Goal: Transaction & Acquisition: Book appointment/travel/reservation

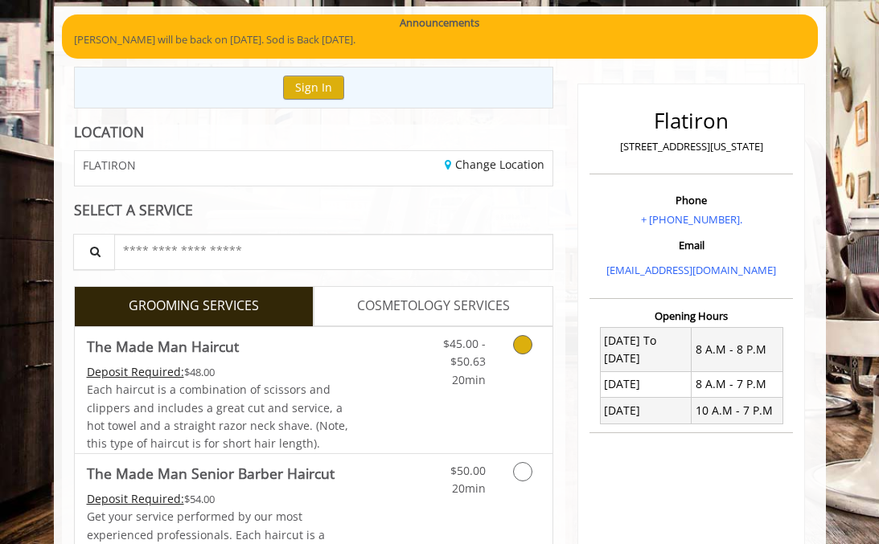
click at [533, 367] on link "Grooming services" at bounding box center [525, 358] width 31 height 62
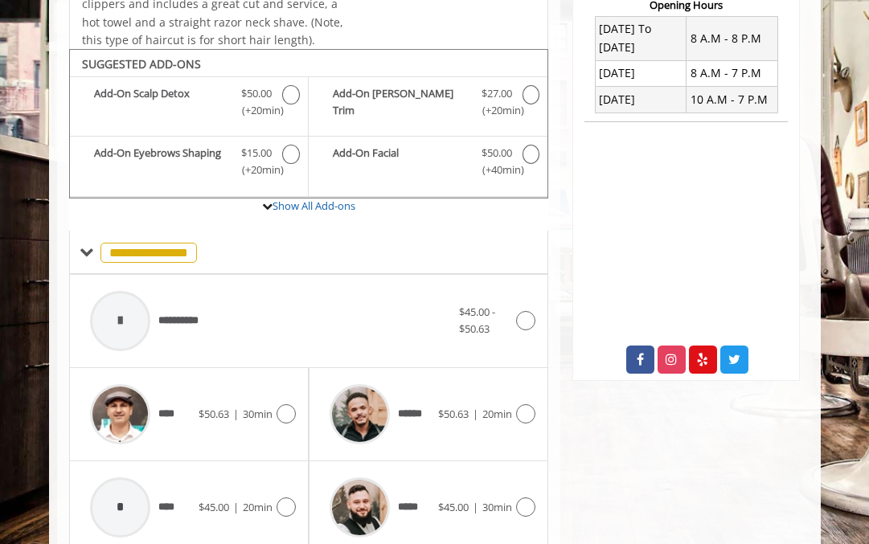
scroll to position [471, 0]
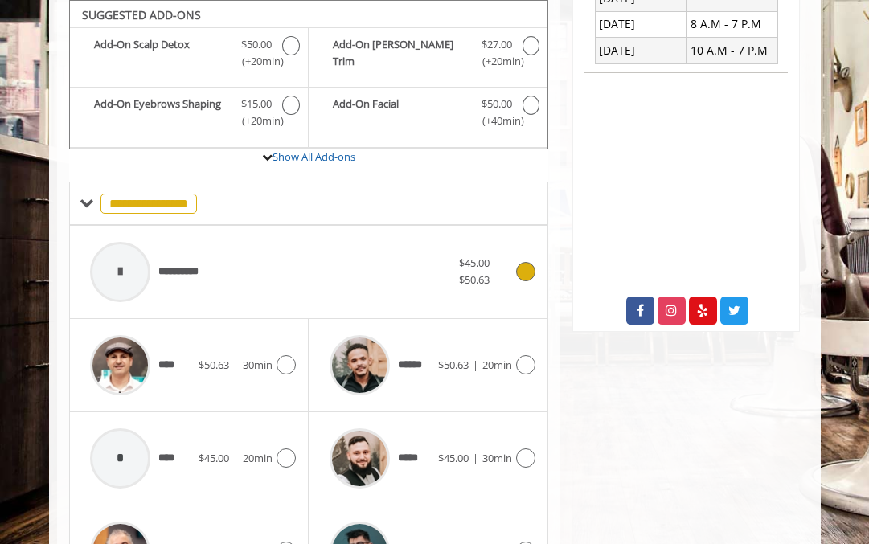
click at [313, 269] on div "**********" at bounding box center [270, 272] width 377 height 76
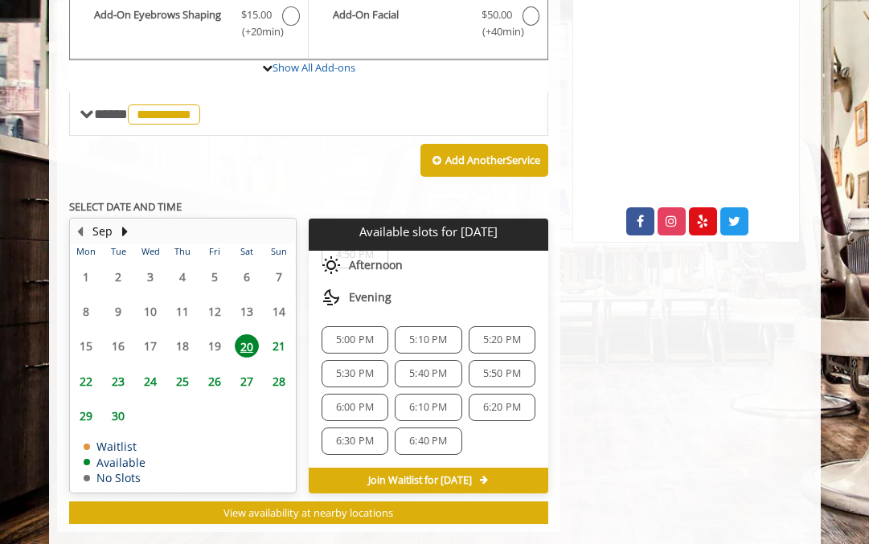
scroll to position [570, 0]
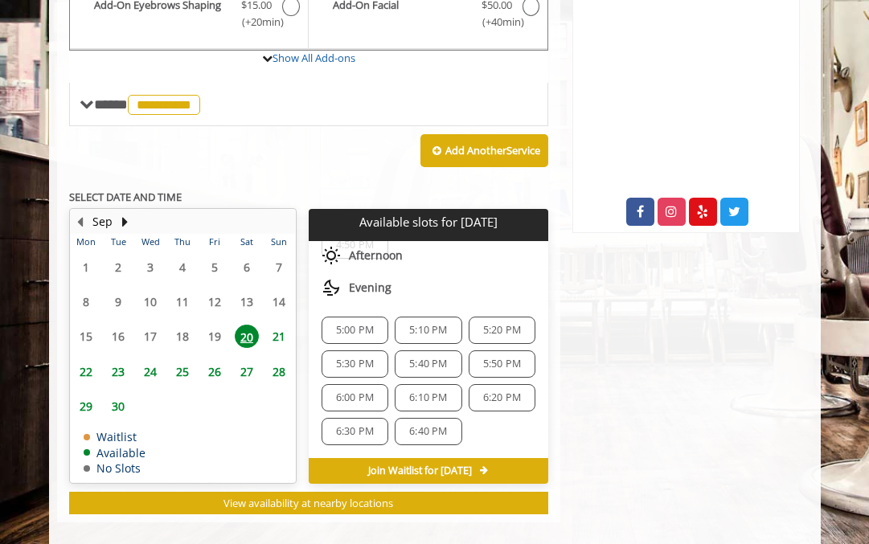
click at [396, 423] on div "6:40 PM" at bounding box center [428, 431] width 67 height 27
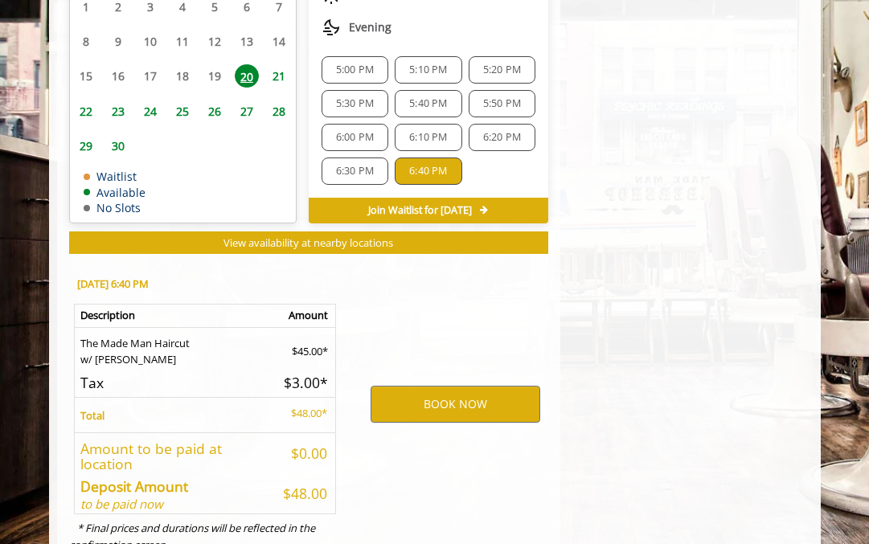
scroll to position [888, 0]
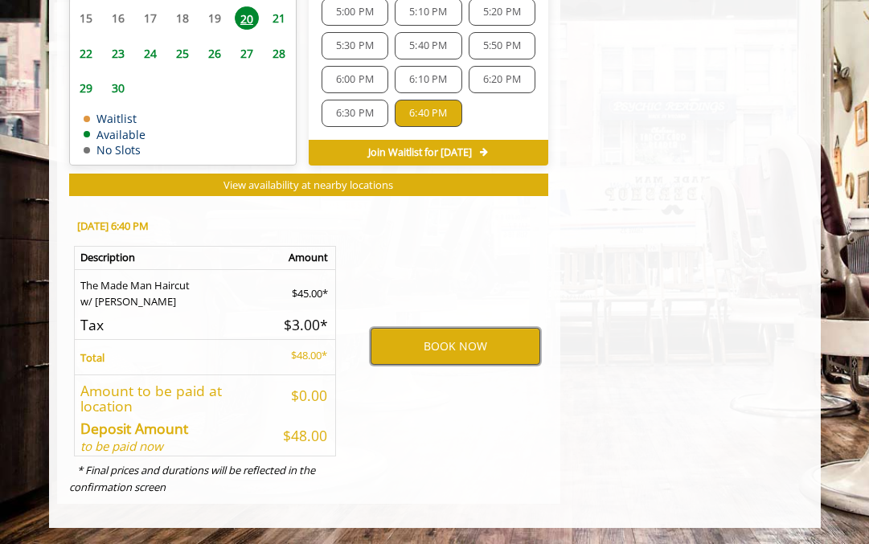
click at [447, 360] on button "BOOK NOW" at bounding box center [456, 346] width 170 height 37
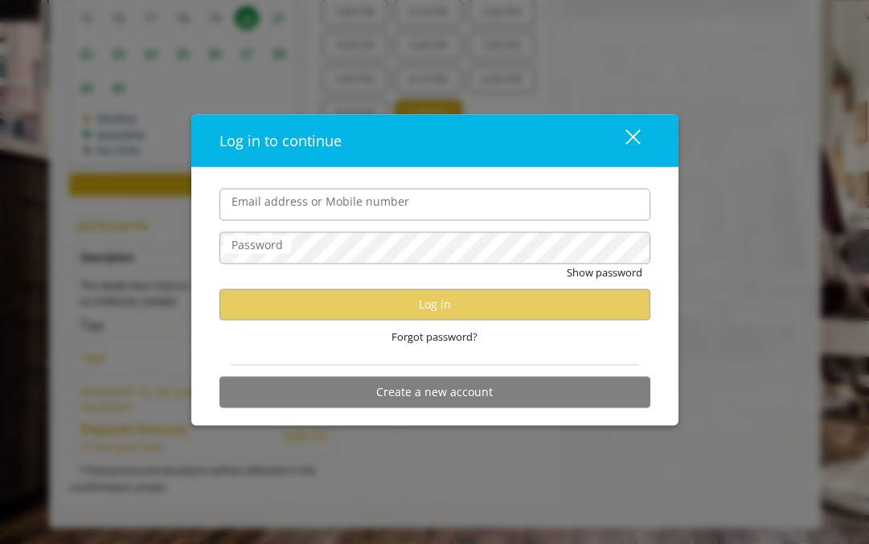
type input "**********"
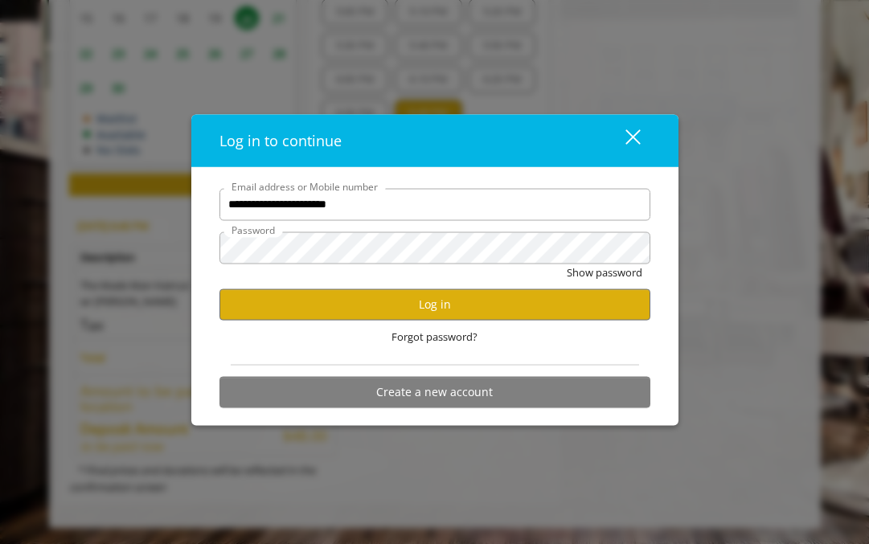
scroll to position [0, 0]
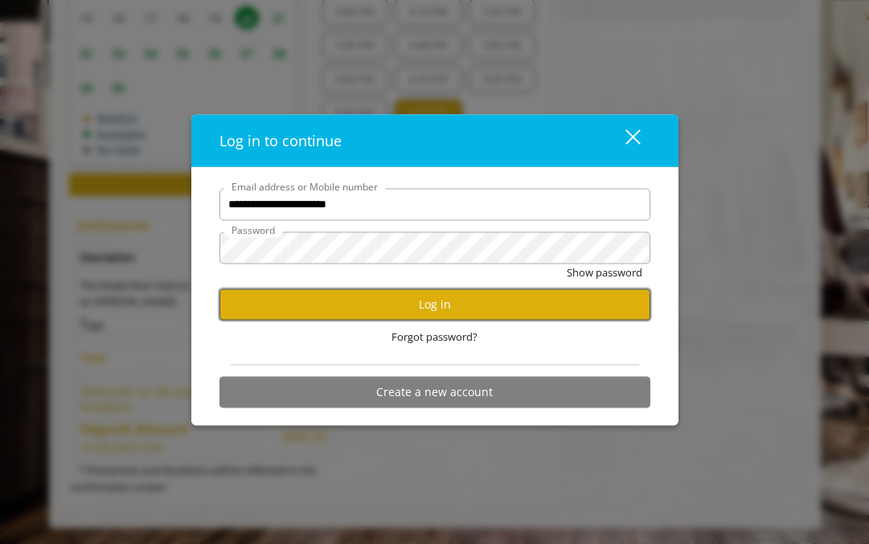
click at [400, 293] on button "Log in" at bounding box center [434, 304] width 431 height 31
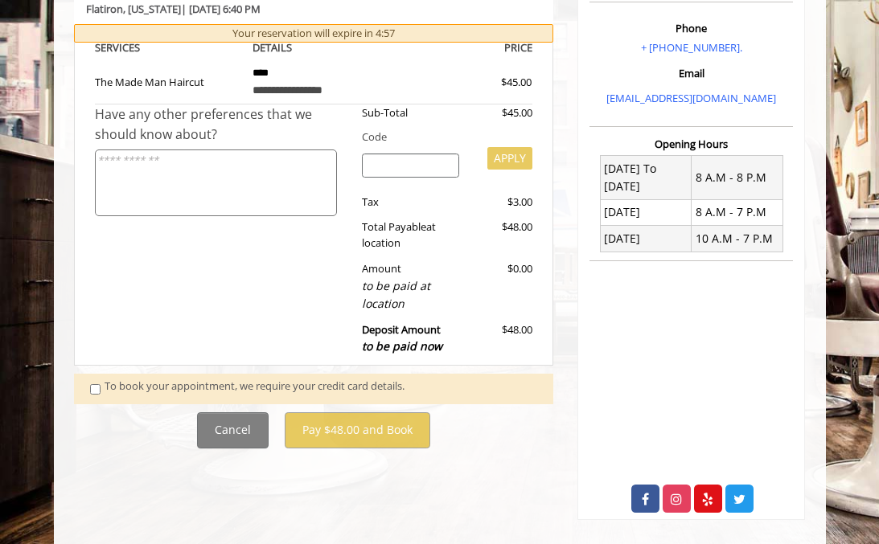
scroll to position [584, 0]
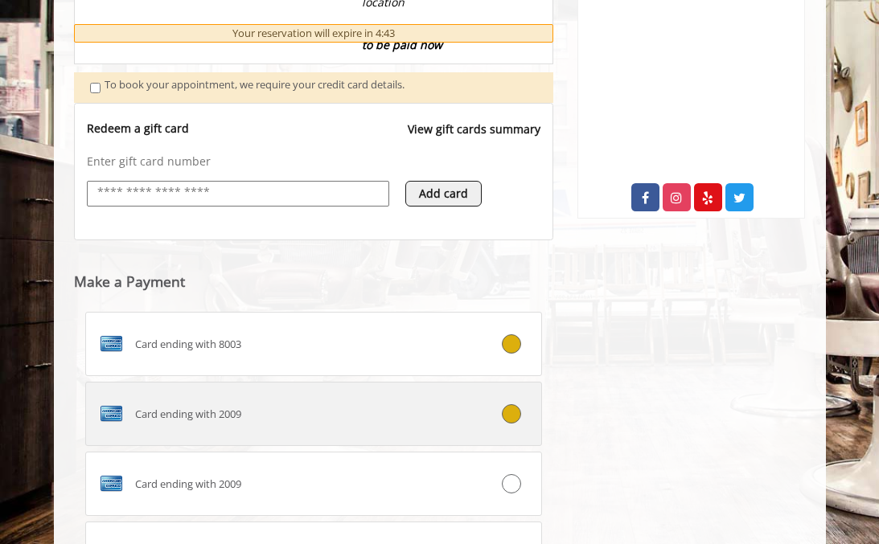
click at [128, 387] on label "Card ending with 2009" at bounding box center [313, 414] width 457 height 64
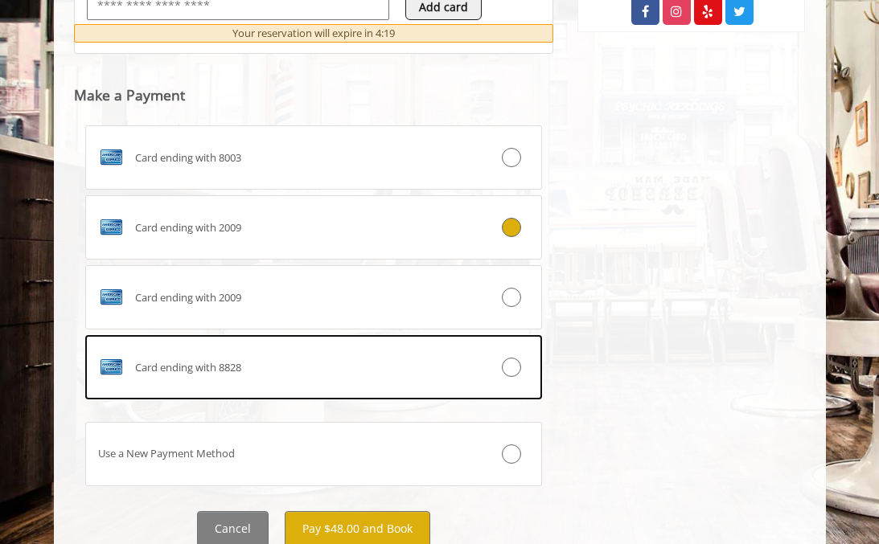
scroll to position [831, 0]
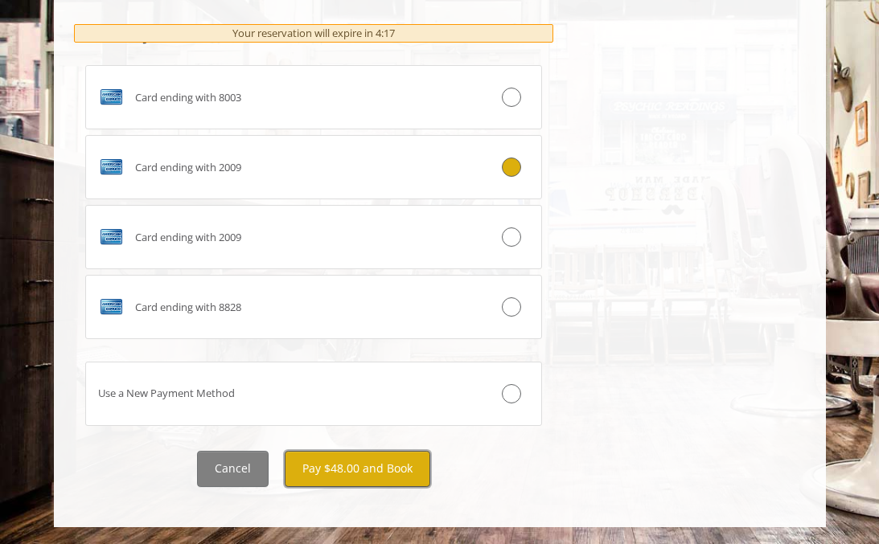
click at [330, 465] on button "Pay $48.00 and Book" at bounding box center [358, 469] width 146 height 36
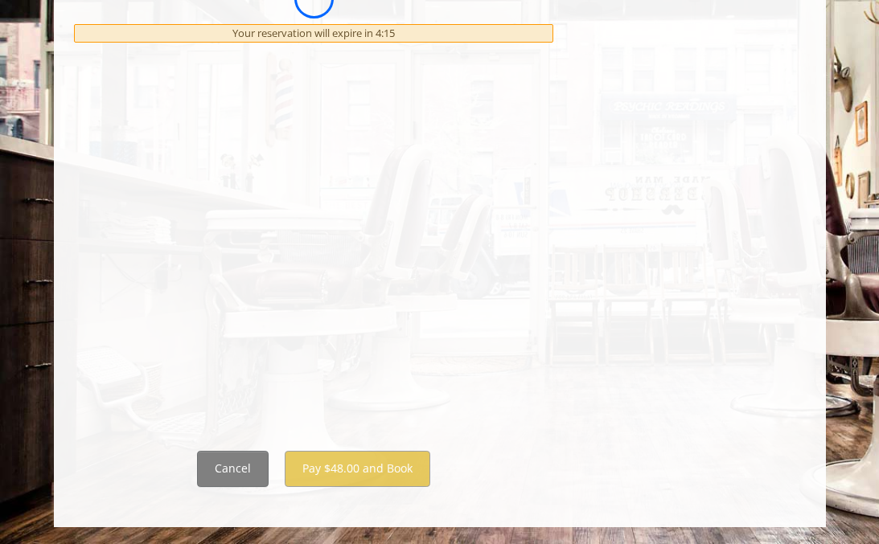
scroll to position [0, 0]
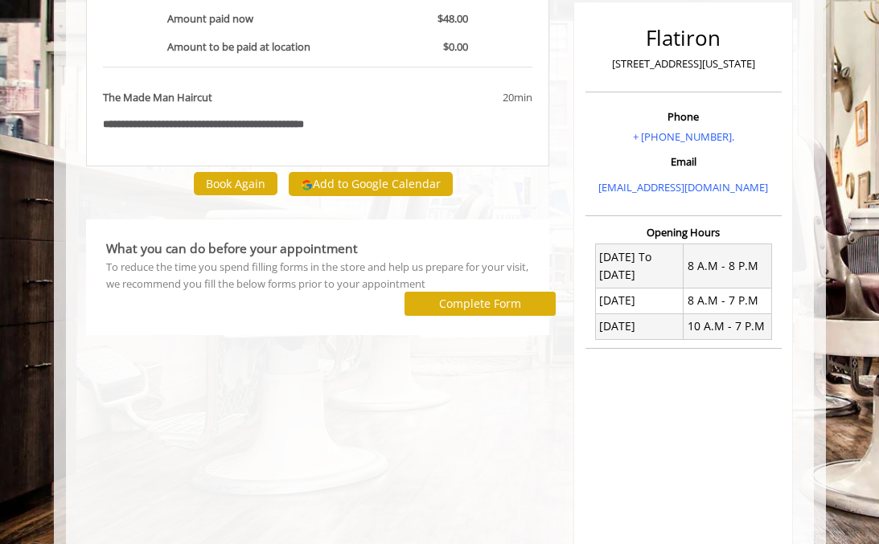
scroll to position [263, 0]
